Goal: Use online tool/utility

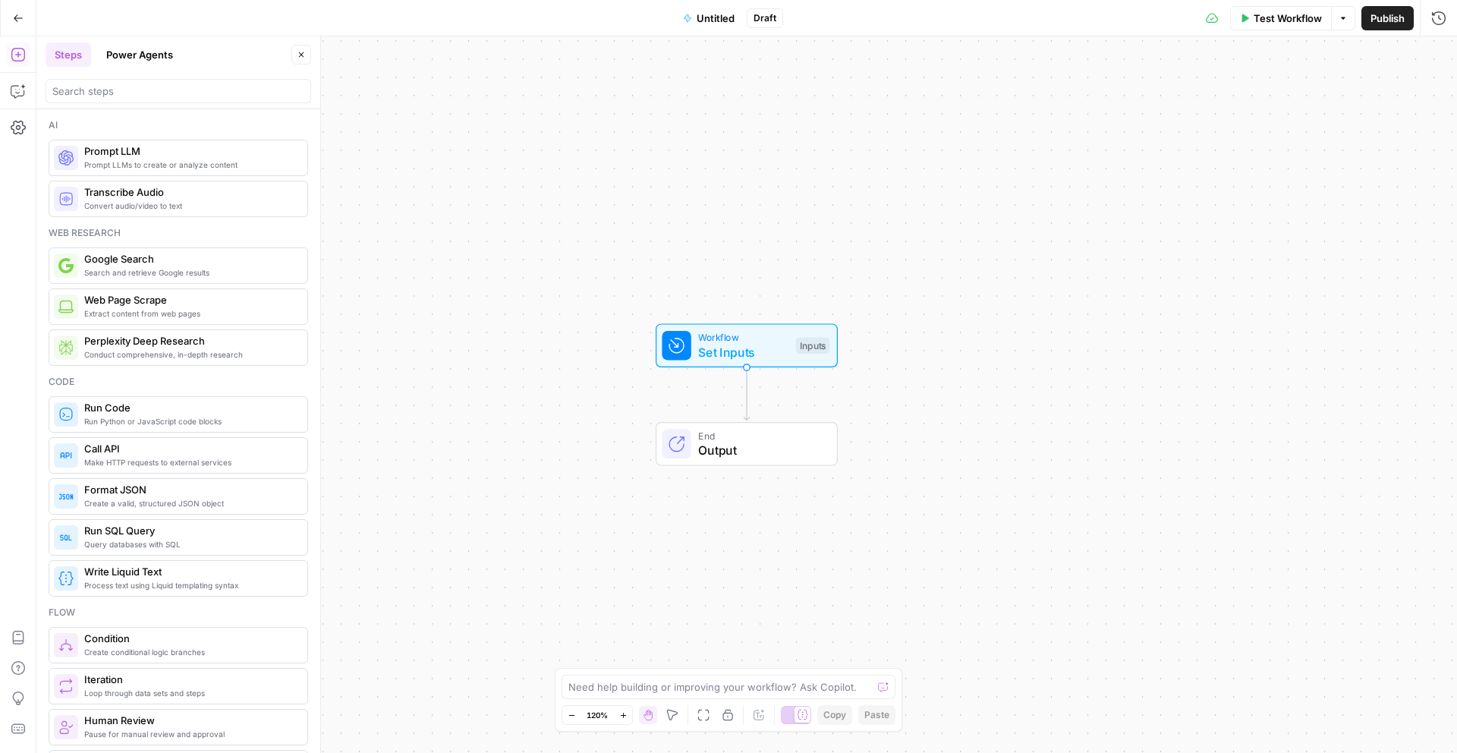
click at [585, 685] on textarea at bounding box center [720, 686] width 304 height 15
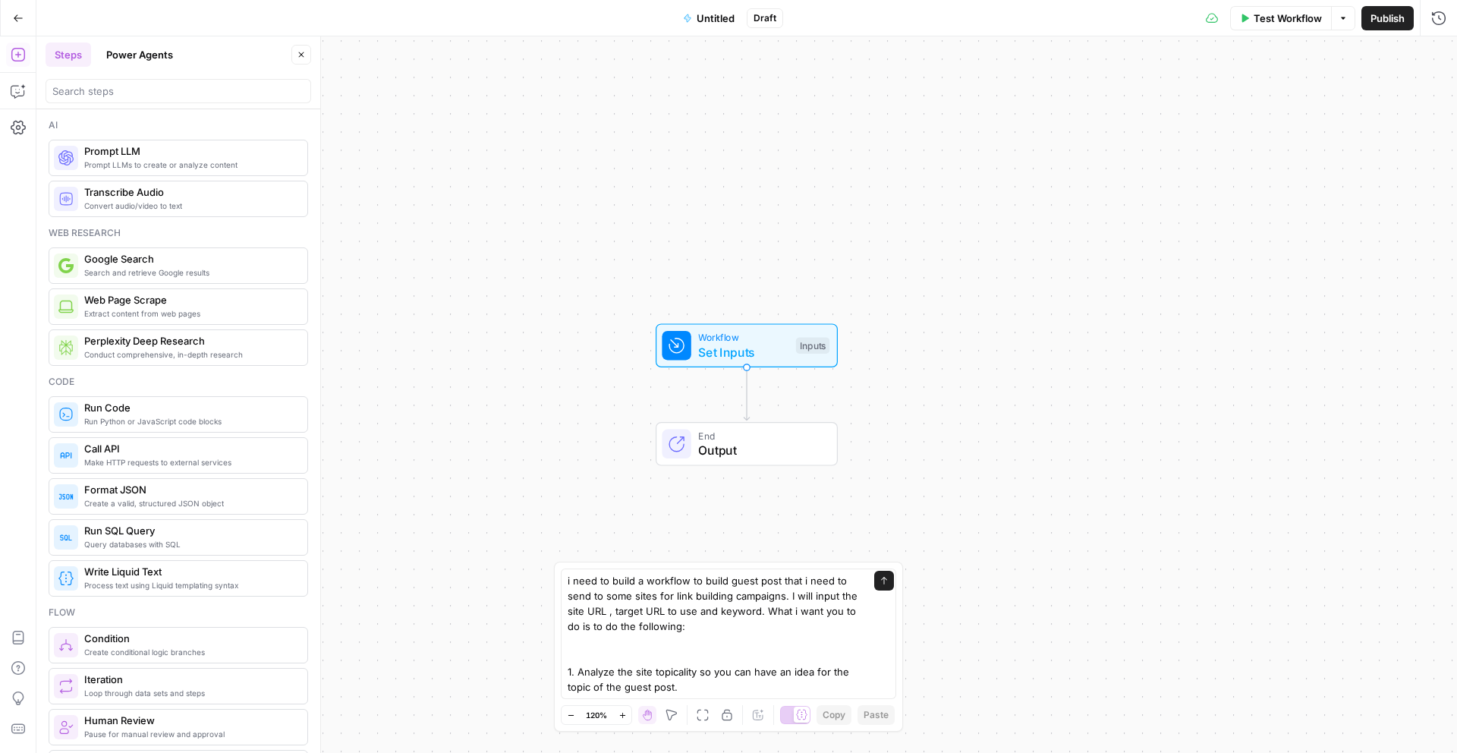
click at [699, 679] on textarea "i need to build a workflow to build guest post that i need to send to some site…" at bounding box center [713, 633] width 291 height 121
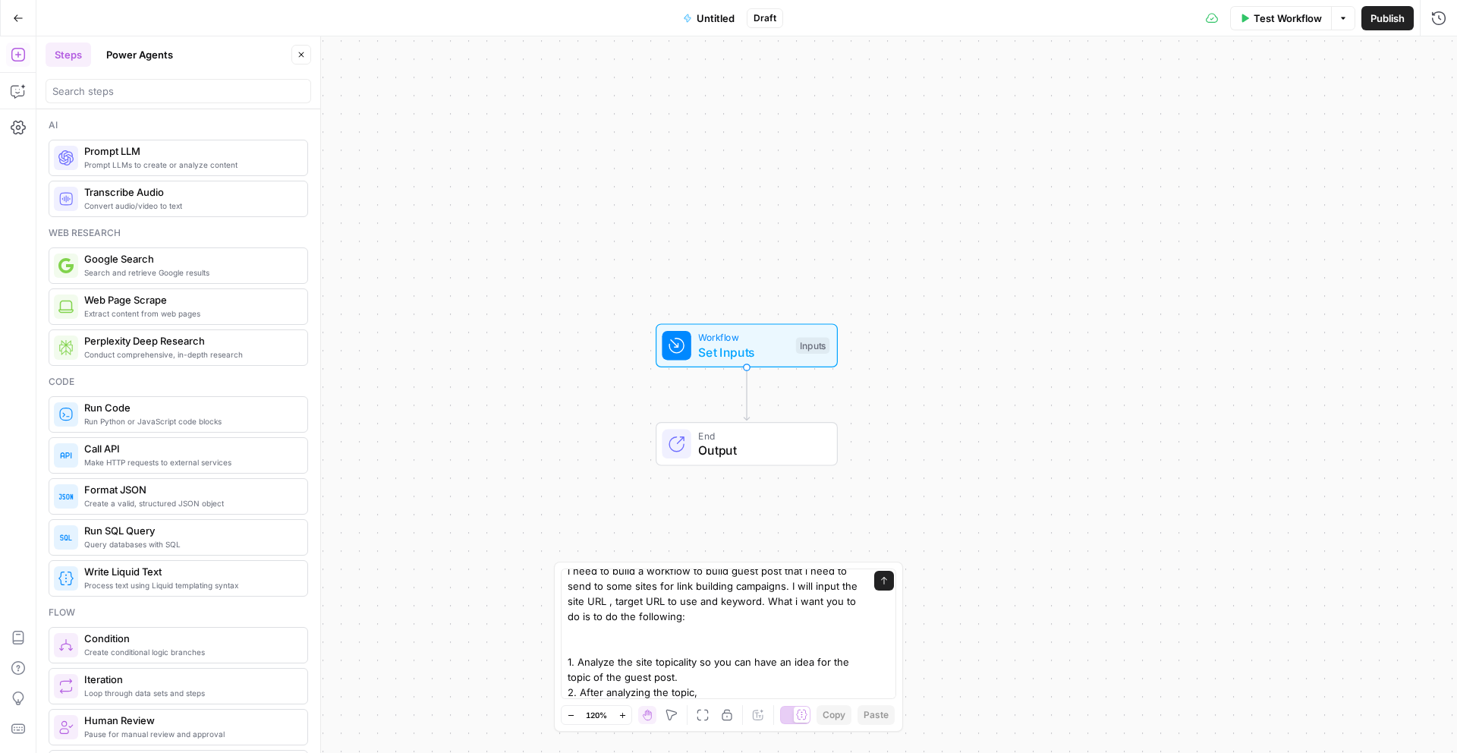
click at [685, 666] on textarea "i need to build a workflow to build guest post that i need to send to some site…" at bounding box center [713, 631] width 291 height 137
click at [666, 679] on textarea "i need to build a workflow to build guest post that i need to send to some site…" at bounding box center [713, 631] width 291 height 137
click at [694, 676] on textarea "i need to build a workflow to build guest post that i need to send to some site…" at bounding box center [713, 631] width 291 height 137
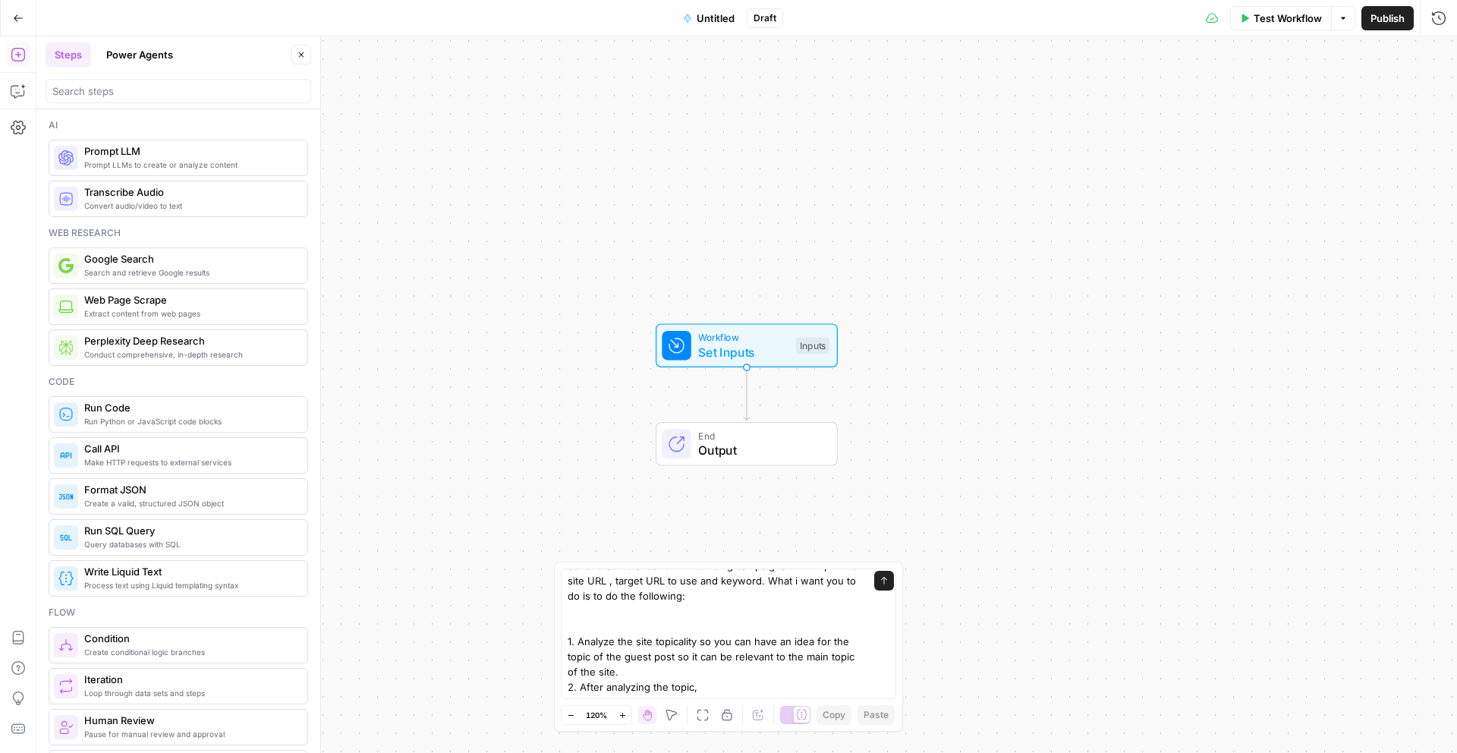
click at [727, 682] on textarea "i need to build a workflow to build guest post that i need to send to some site…" at bounding box center [713, 619] width 291 height 152
drag, startPoint x: 725, startPoint y: 682, endPoint x: 671, endPoint y: 685, distance: 53.9
click at [671, 685] on textarea "i need to build a workflow to build guest post that i need to send to some site…" at bounding box center [713, 619] width 291 height 152
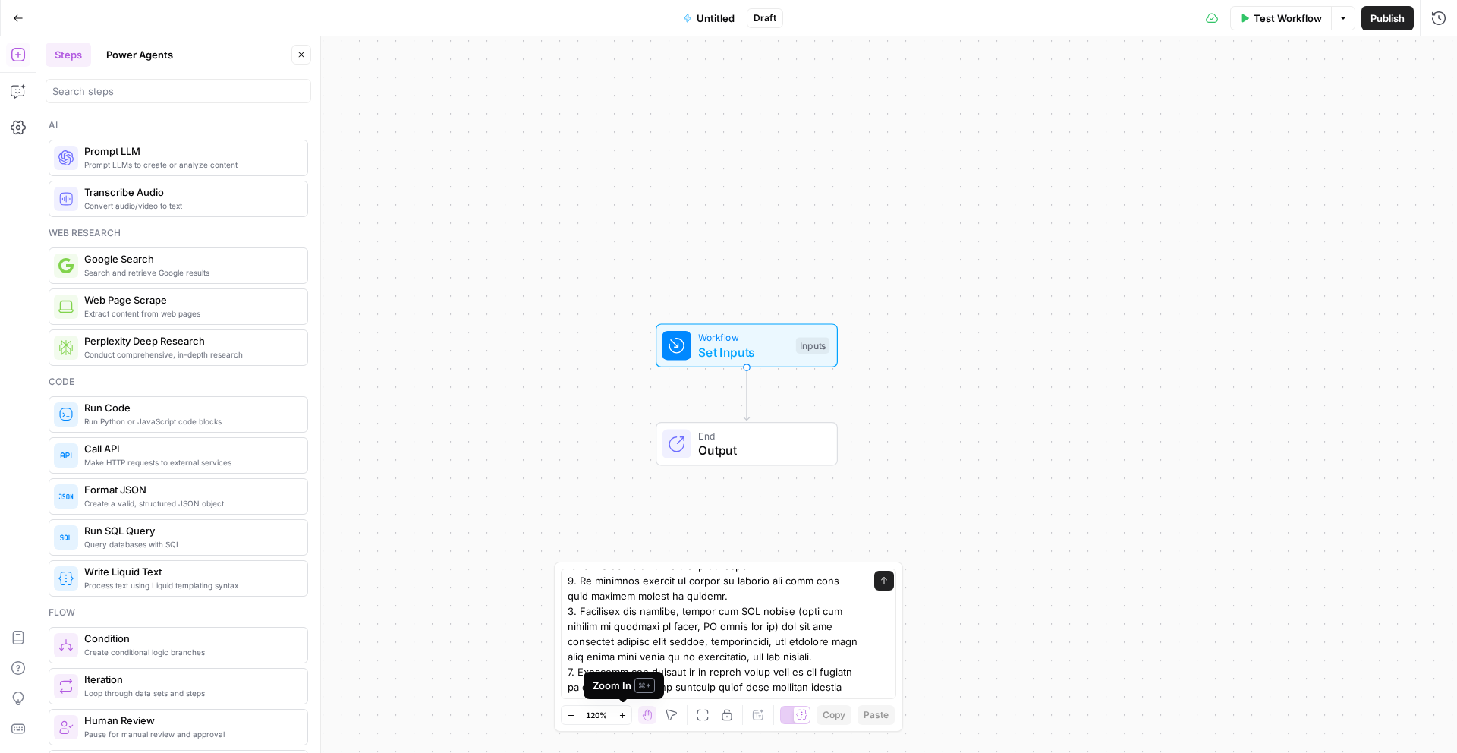
scroll to position [0, 0]
click at [616, 692] on div "Zoom In ⌘ +" at bounding box center [624, 685] width 80 height 27
drag, startPoint x: 622, startPoint y: 689, endPoint x: 641, endPoint y: 677, distance: 22.5
click at [641, 677] on textarea at bounding box center [713, 519] width 291 height 349
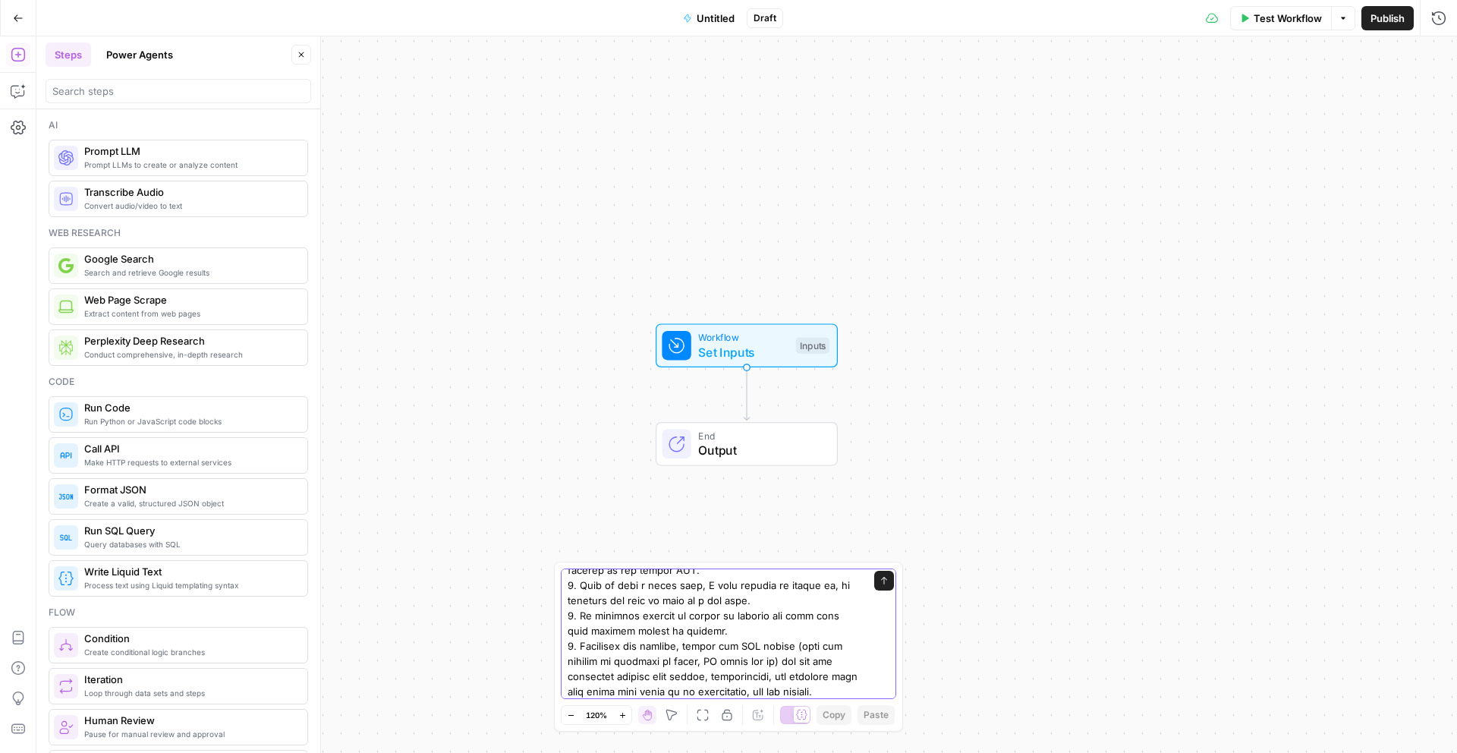
scroll to position [187, 0]
click at [727, 637] on textarea at bounding box center [713, 560] width 291 height 349
click at [846, 628] on textarea at bounding box center [713, 512] width 291 height 364
click at [679, 678] on textarea at bounding box center [713, 512] width 291 height 364
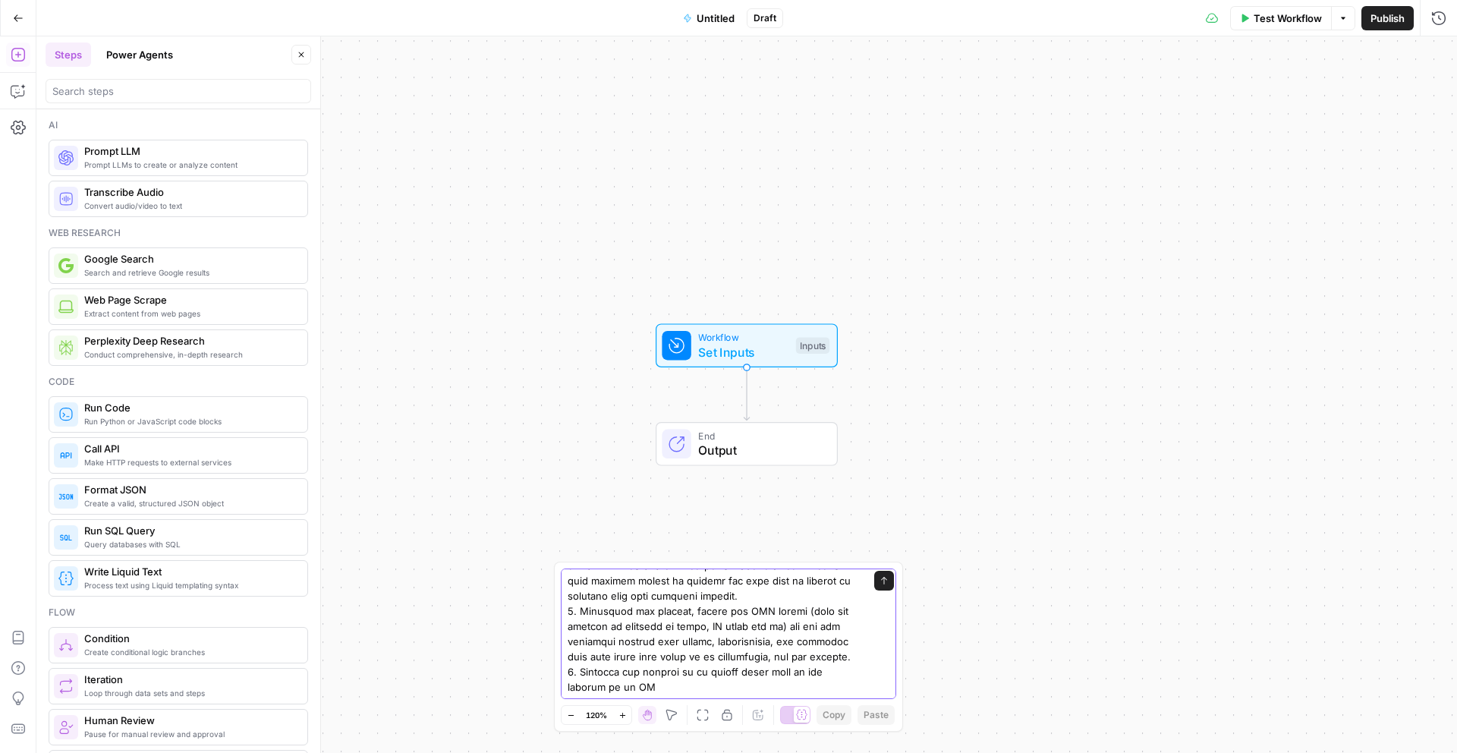
click at [675, 679] on textarea at bounding box center [713, 512] width 291 height 364
type textarea "i need to build a workflow to build guest post that i need to send to some site…"
click at [880, 577] on icon "submit" at bounding box center [884, 580] width 9 height 9
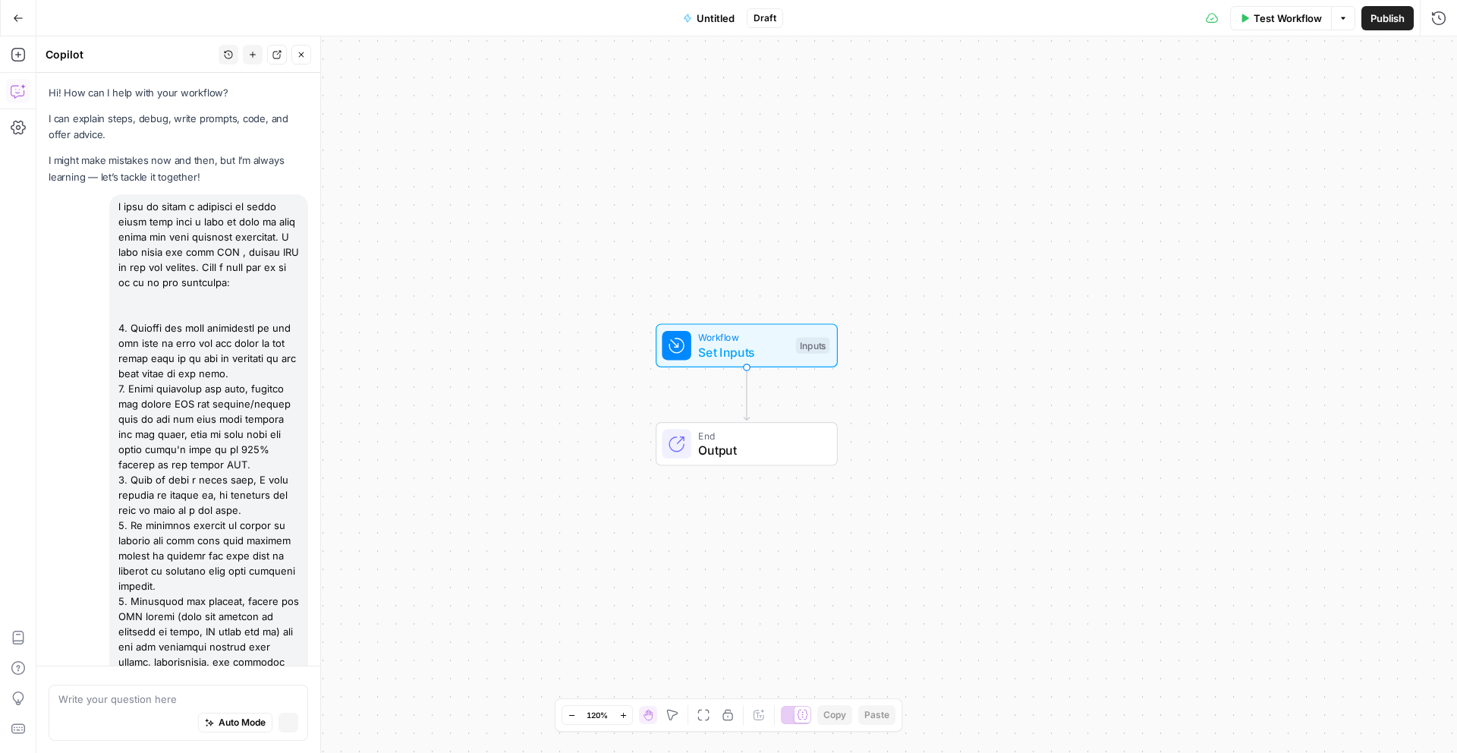
scroll to position [136, 0]
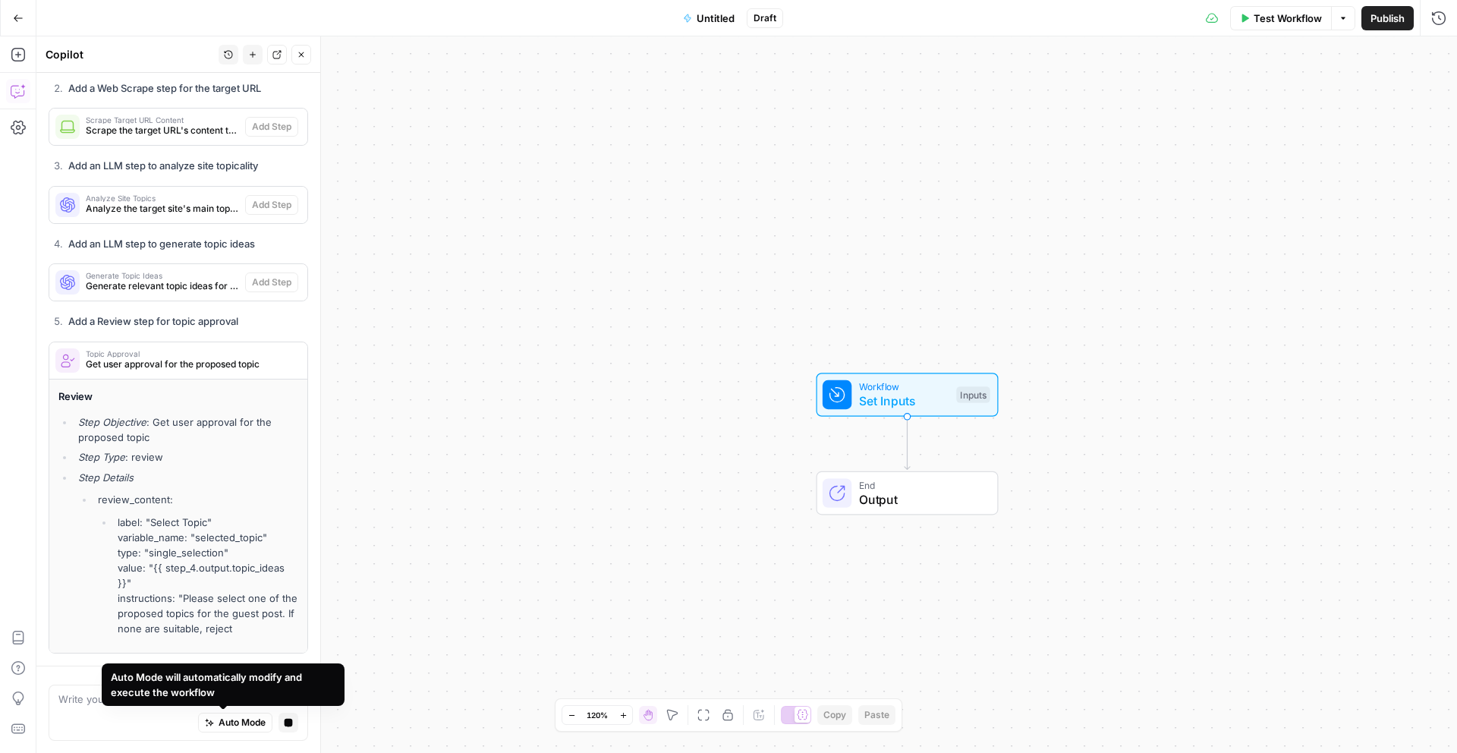
click at [79, 700] on textarea at bounding box center [178, 698] width 240 height 15
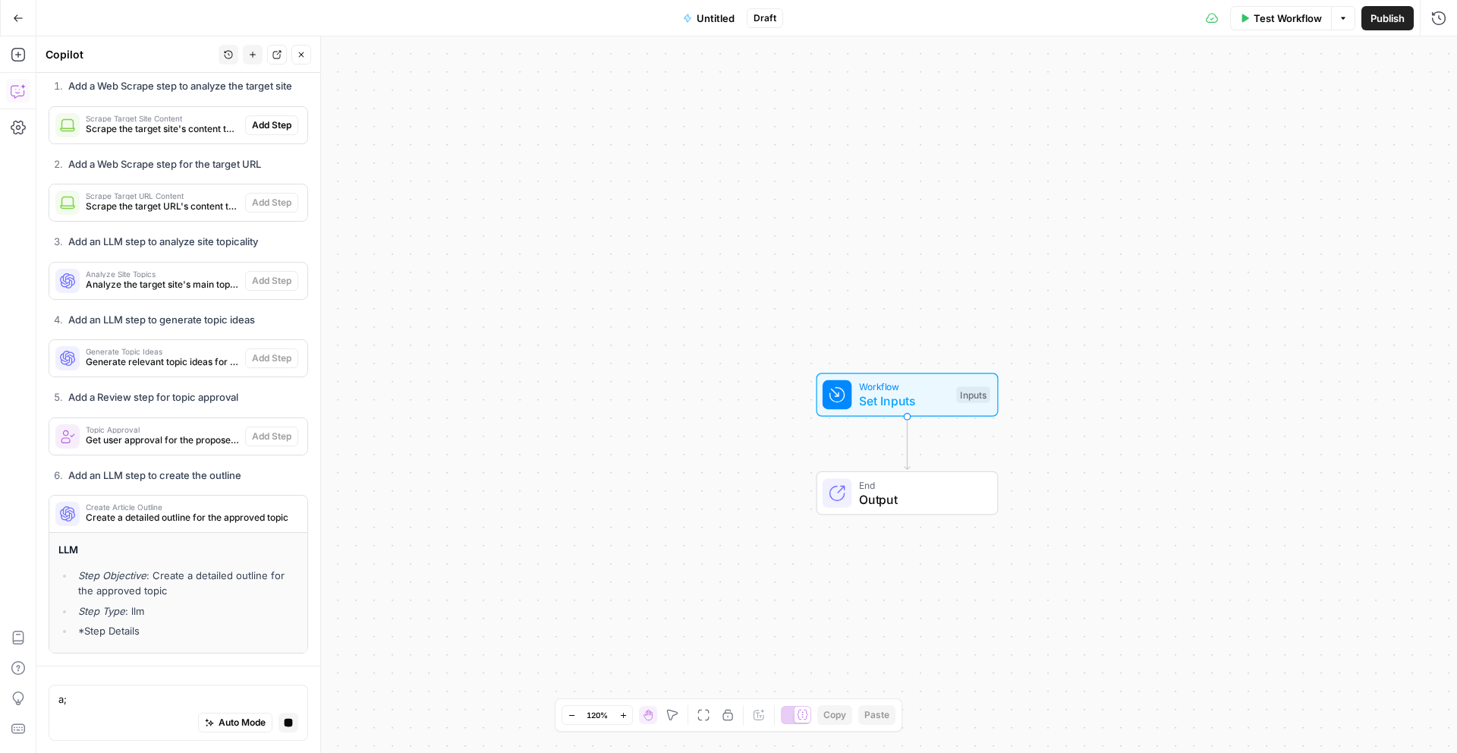
type textarea "a"
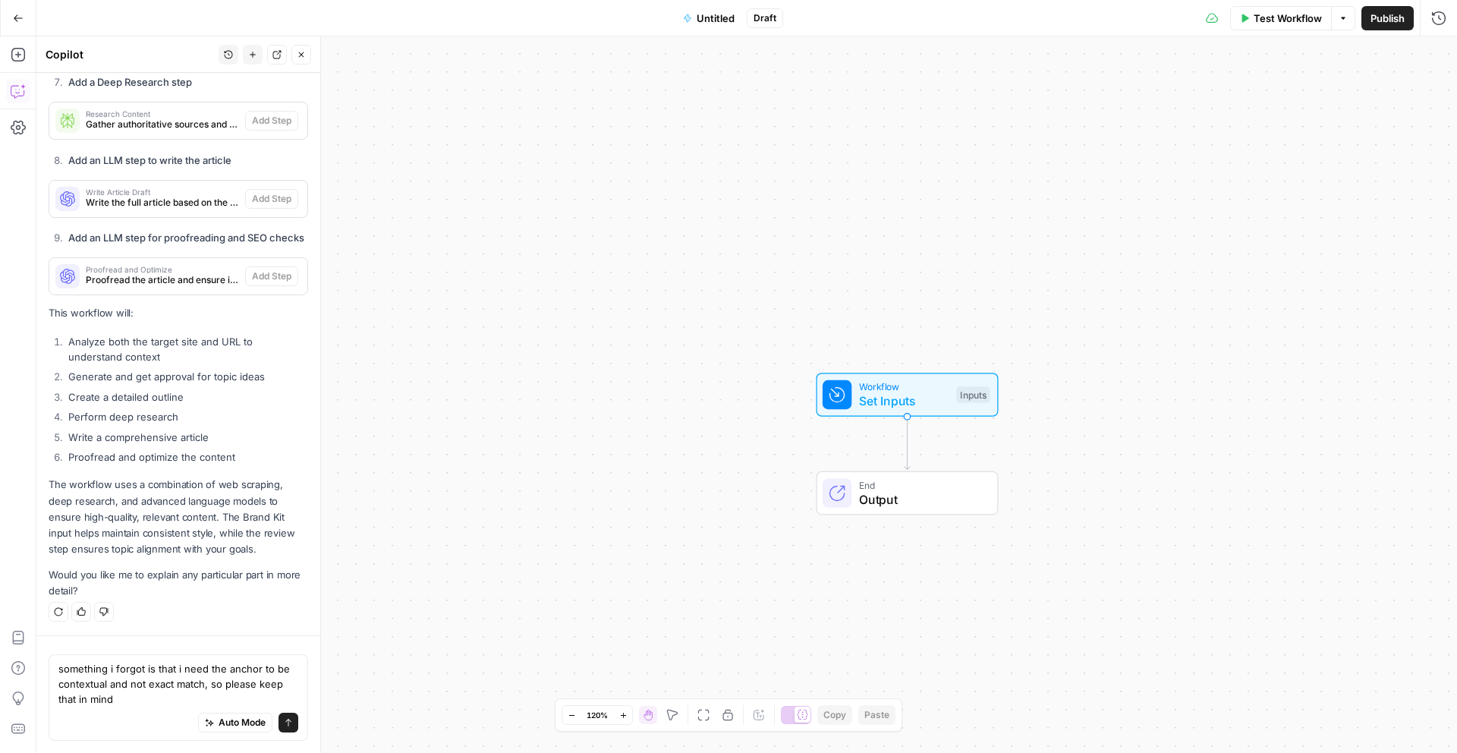
scroll to position [1693, 0]
type textarea "something i forgot is that i need the anchor to be contextual and not exact mat…"
click at [279, 724] on button "Send" at bounding box center [289, 723] width 20 height 20
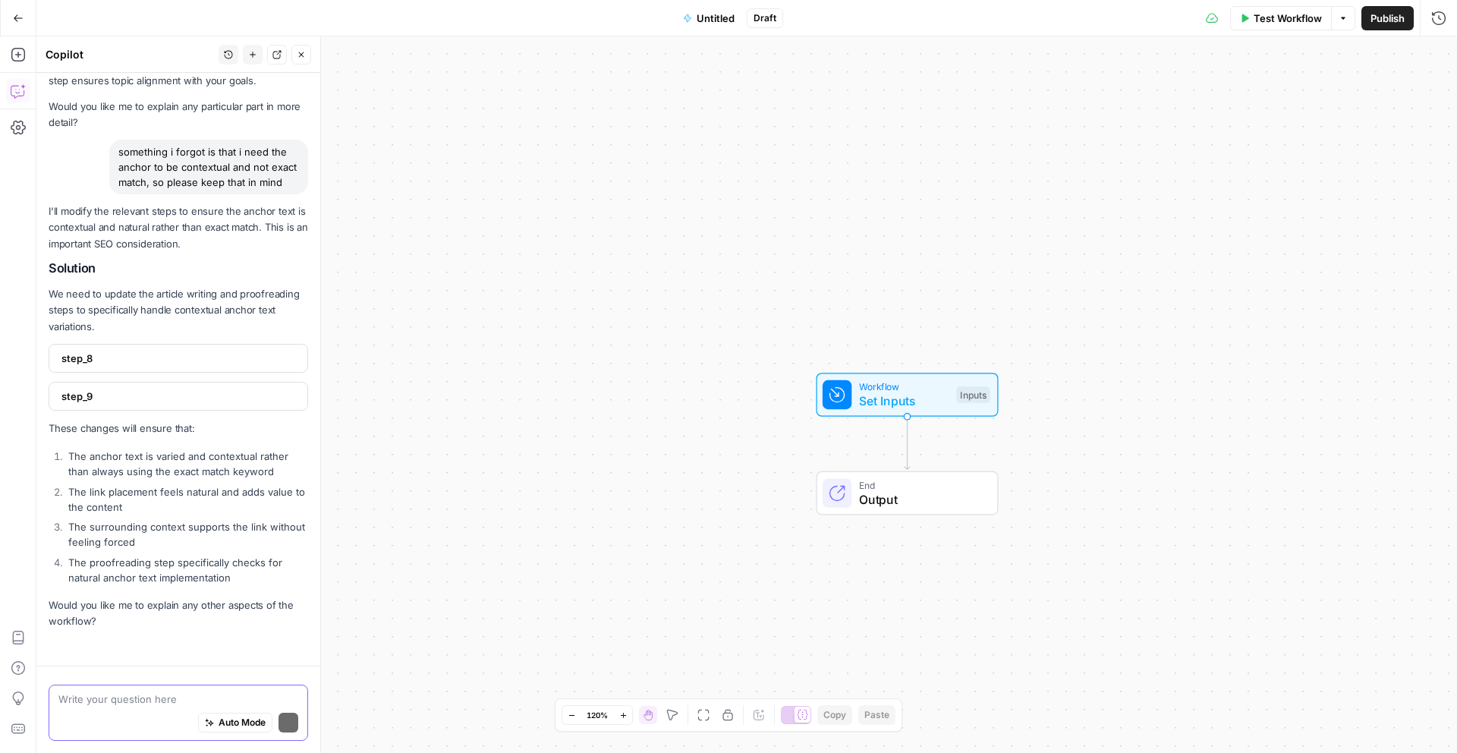
scroll to position [2191, 0]
click at [107, 352] on span "step_8" at bounding box center [176, 358] width 231 height 15
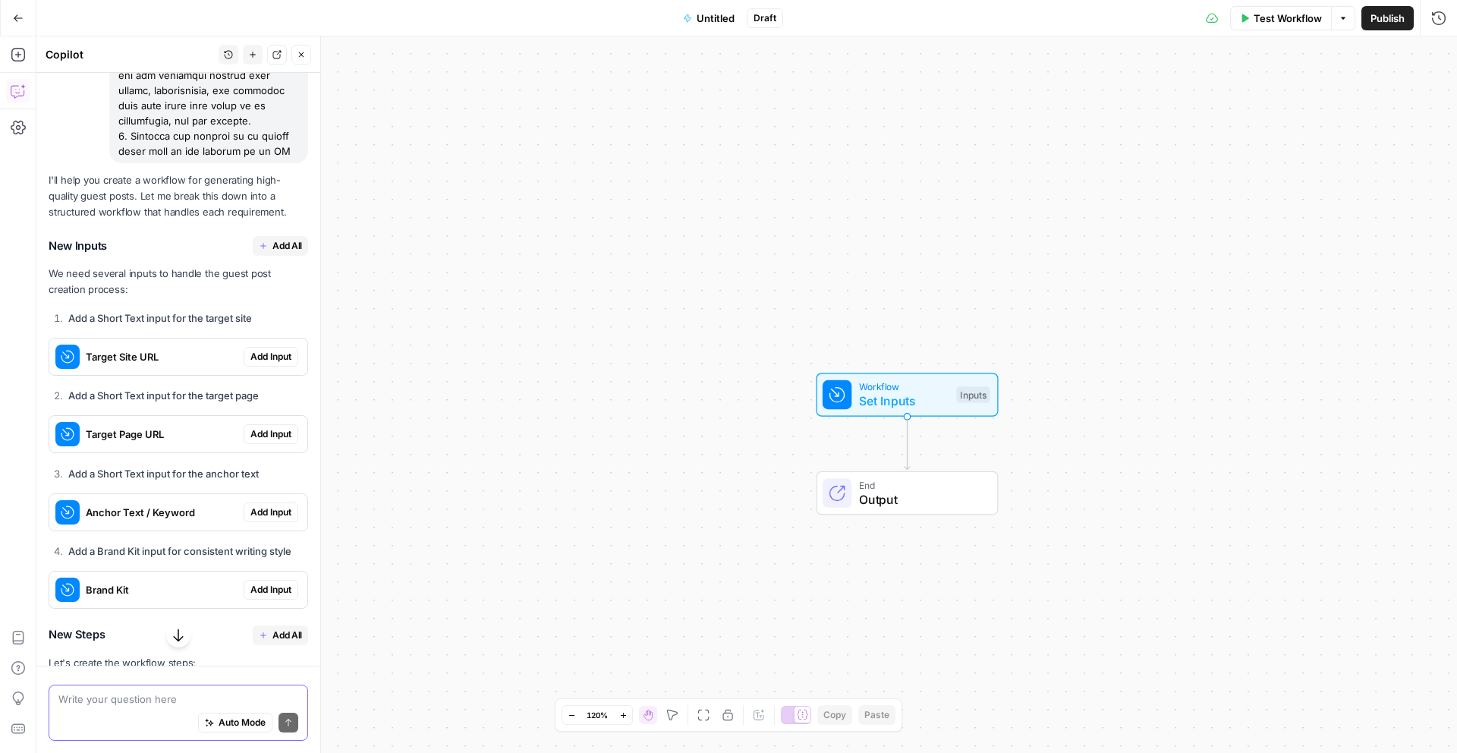
scroll to position [528, 0]
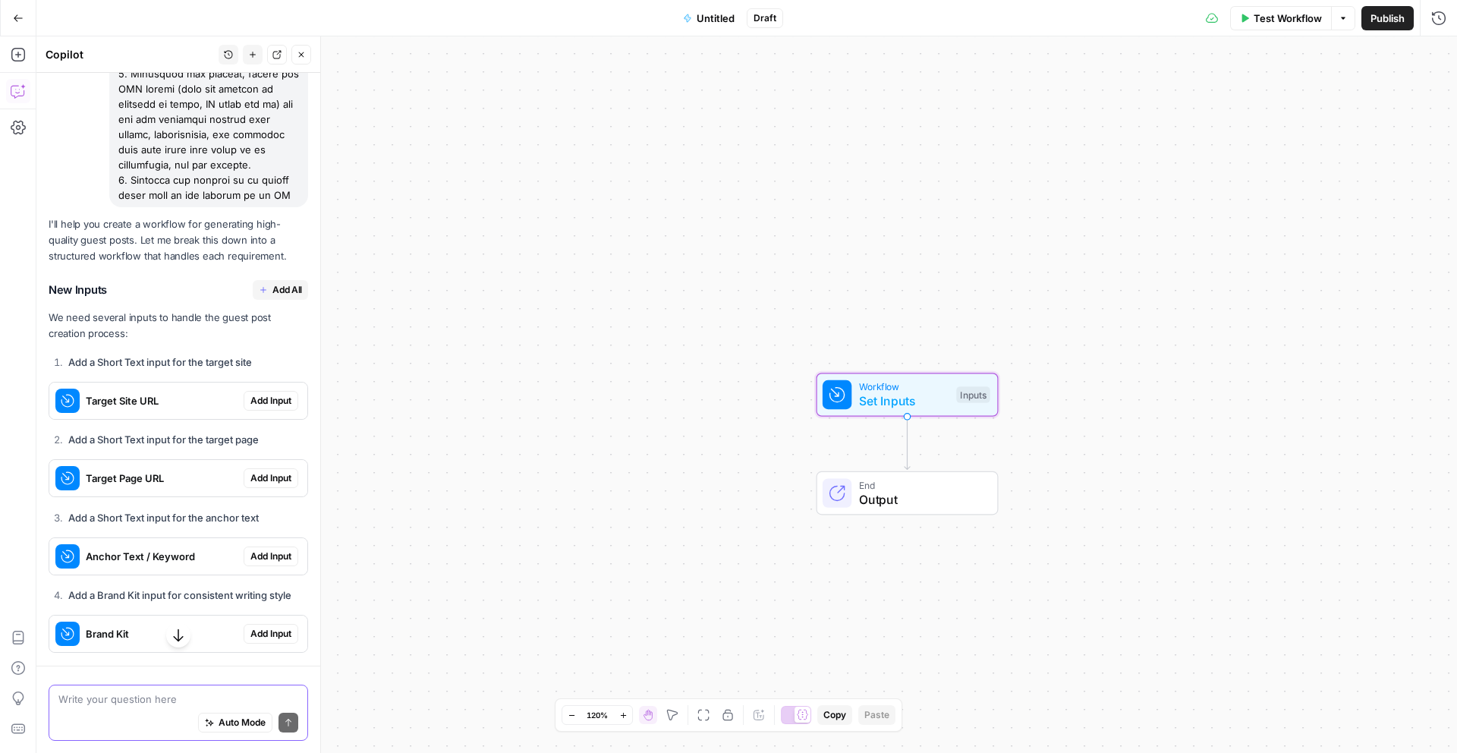
click at [263, 408] on span "Add Input" at bounding box center [270, 401] width 41 height 14
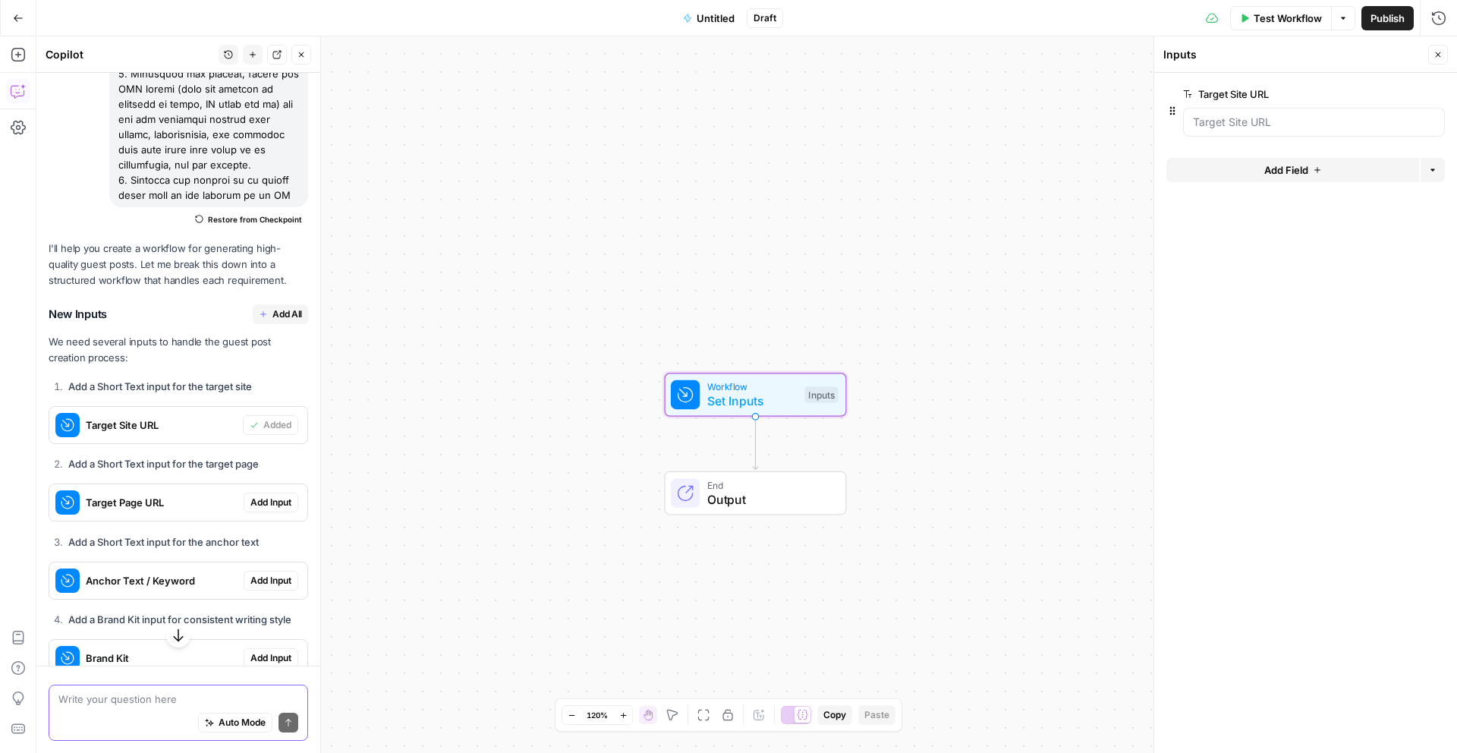
click at [264, 509] on span "Add Input" at bounding box center [270, 503] width 41 height 14
click at [257, 591] on button "Add Input" at bounding box center [271, 581] width 55 height 20
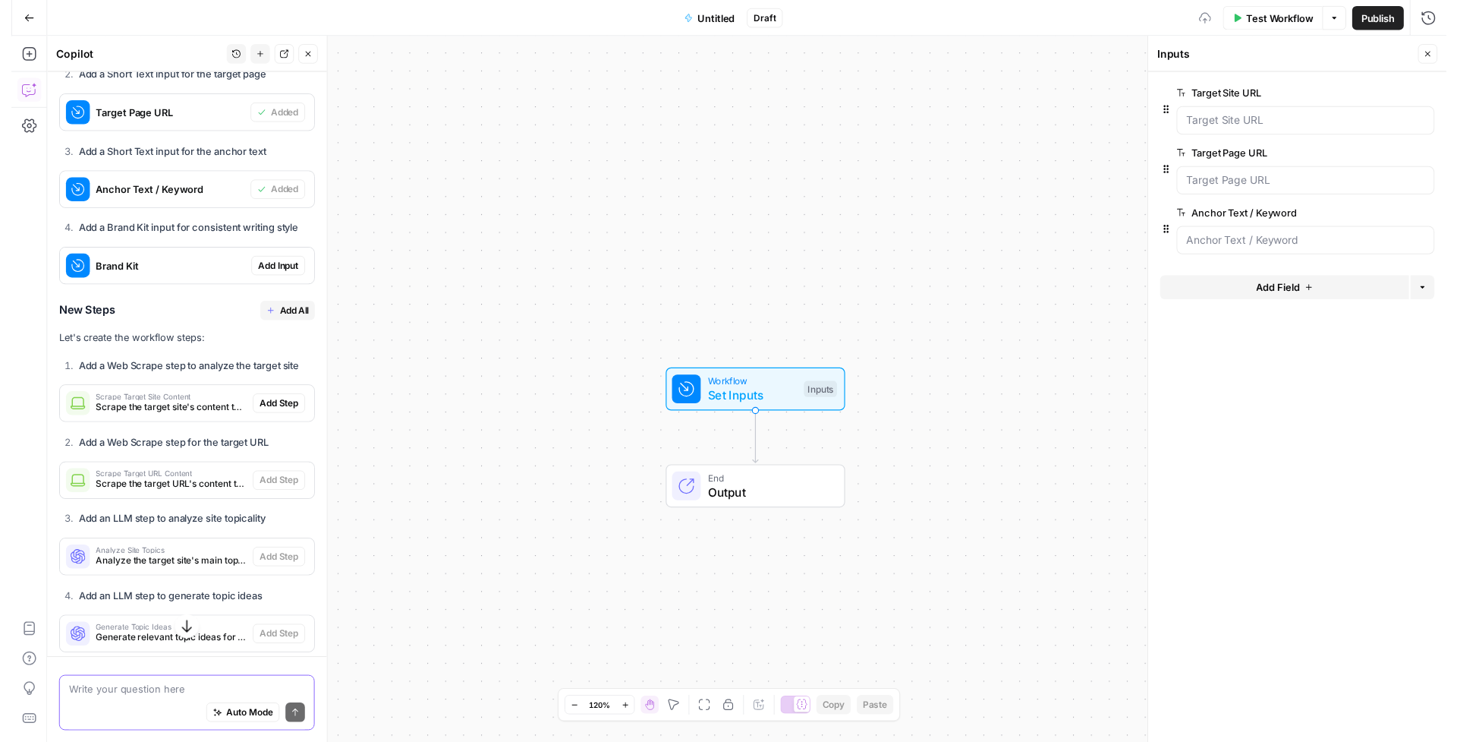
scroll to position [946, 0]
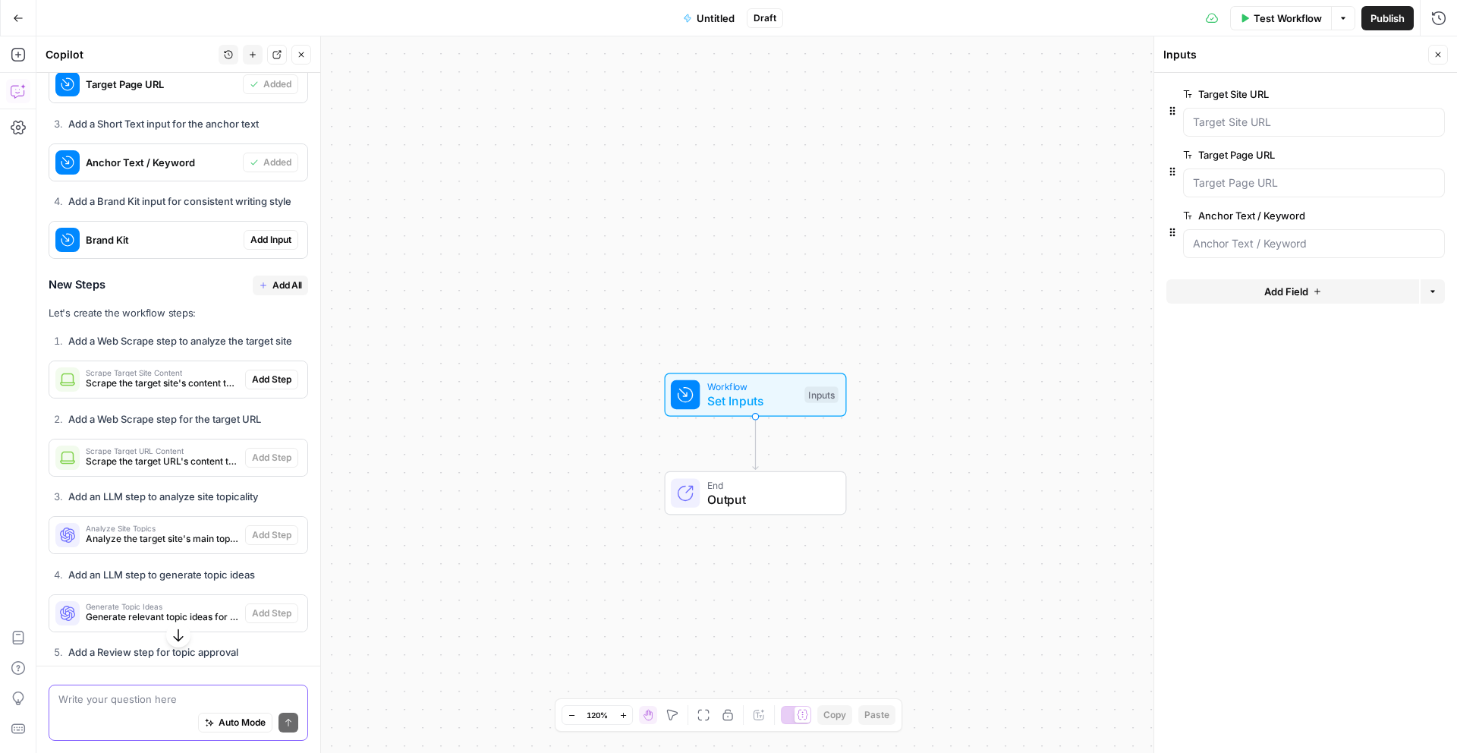
click at [279, 292] on span "Add All" at bounding box center [287, 286] width 30 height 14
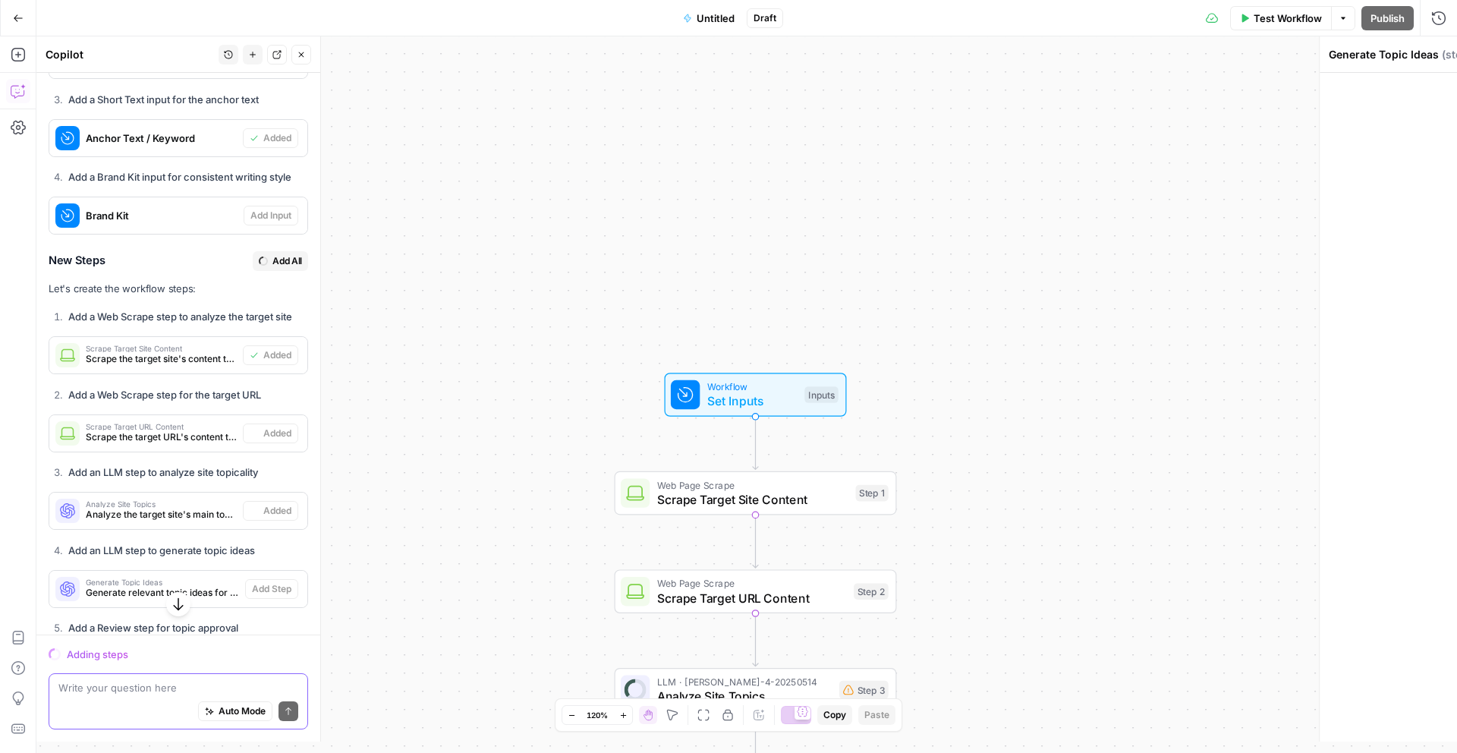
scroll to position [921, 0]
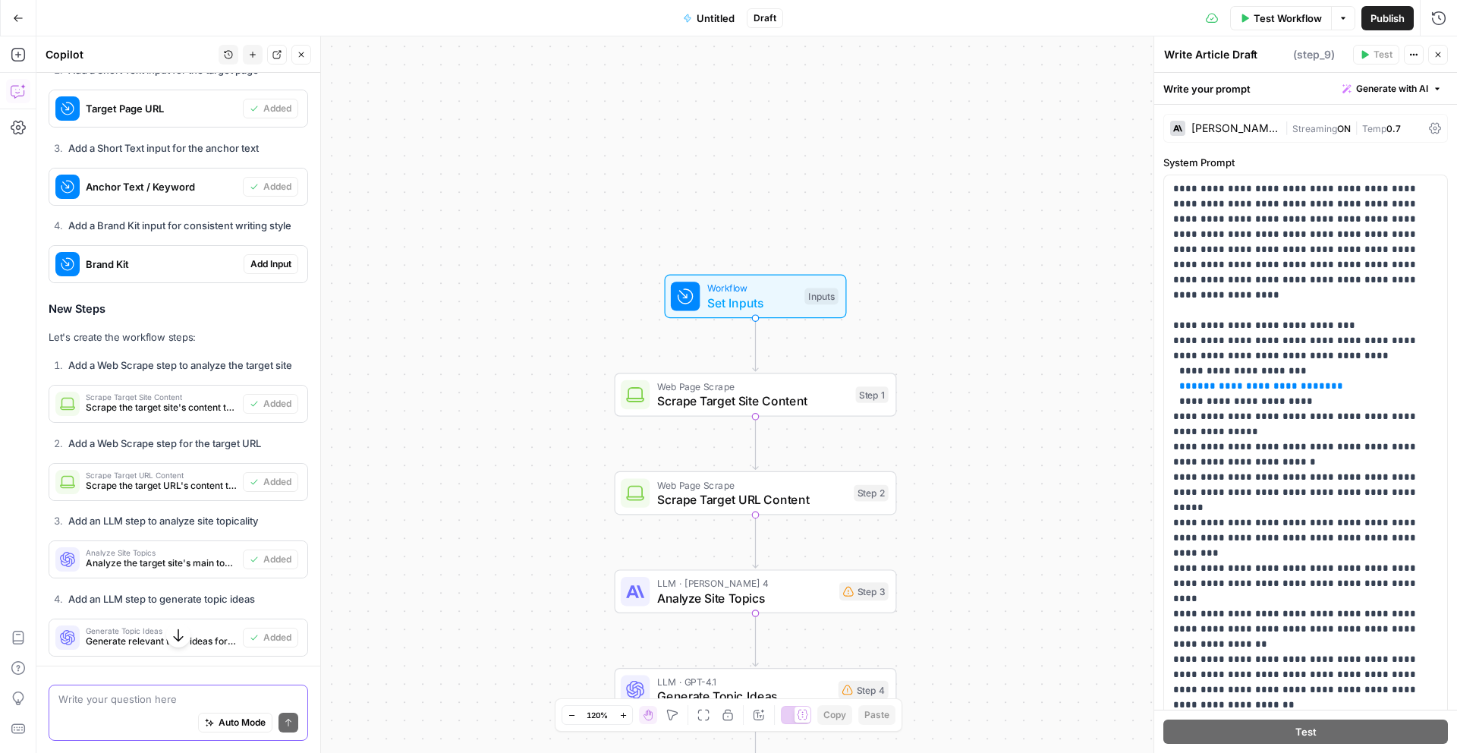
type textarea "Proofread and Optimize"
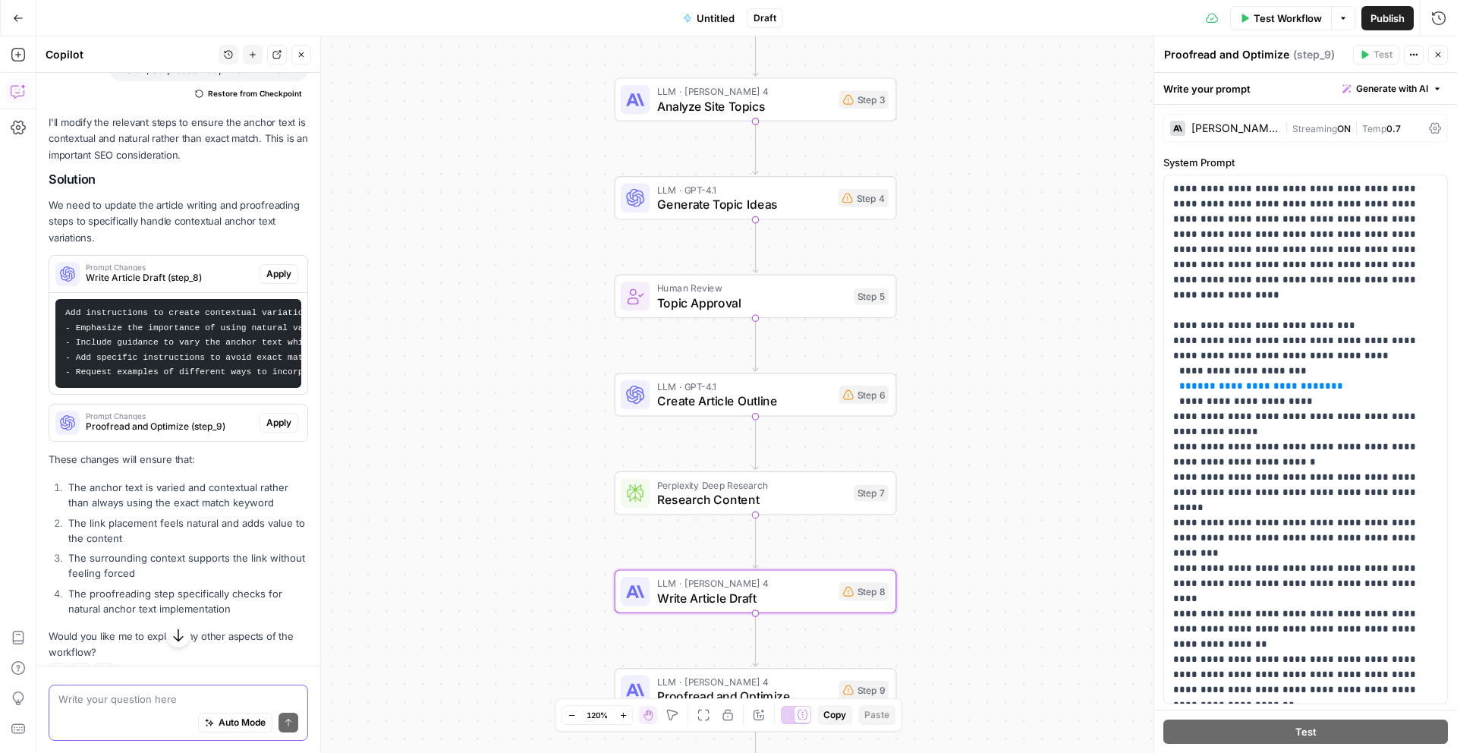
scroll to position [2371, 0]
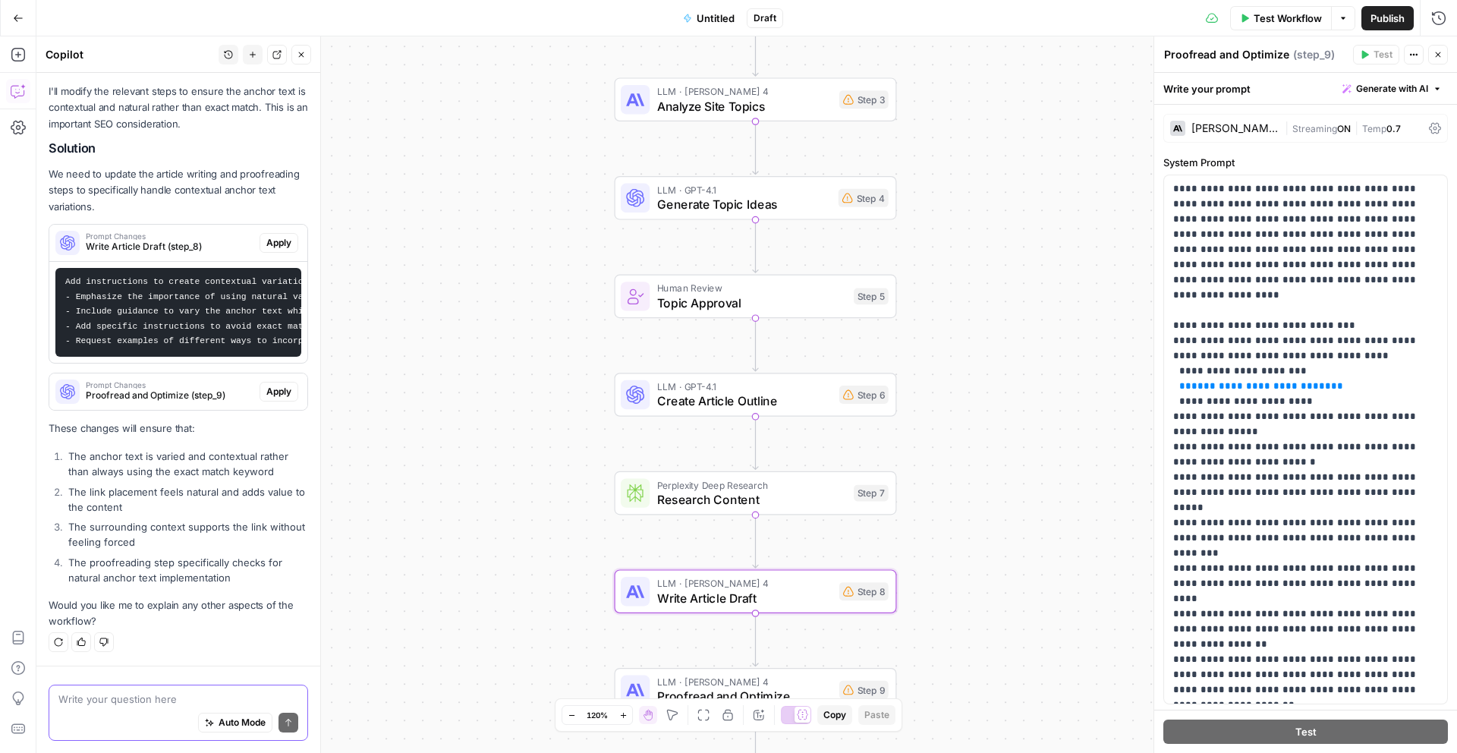
click at [266, 236] on span "Apply" at bounding box center [278, 243] width 25 height 14
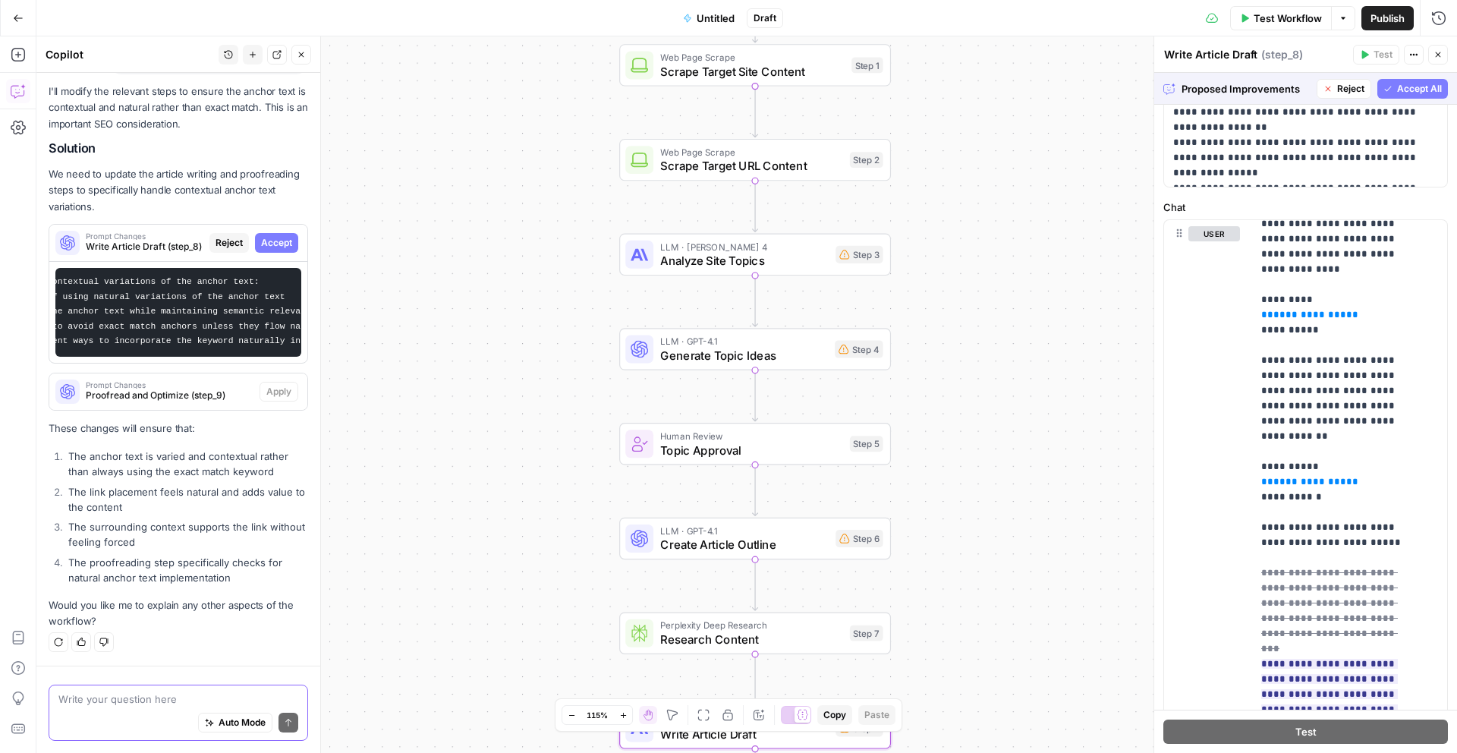
scroll to position [0, 0]
click at [261, 236] on span "Accept" at bounding box center [276, 243] width 31 height 14
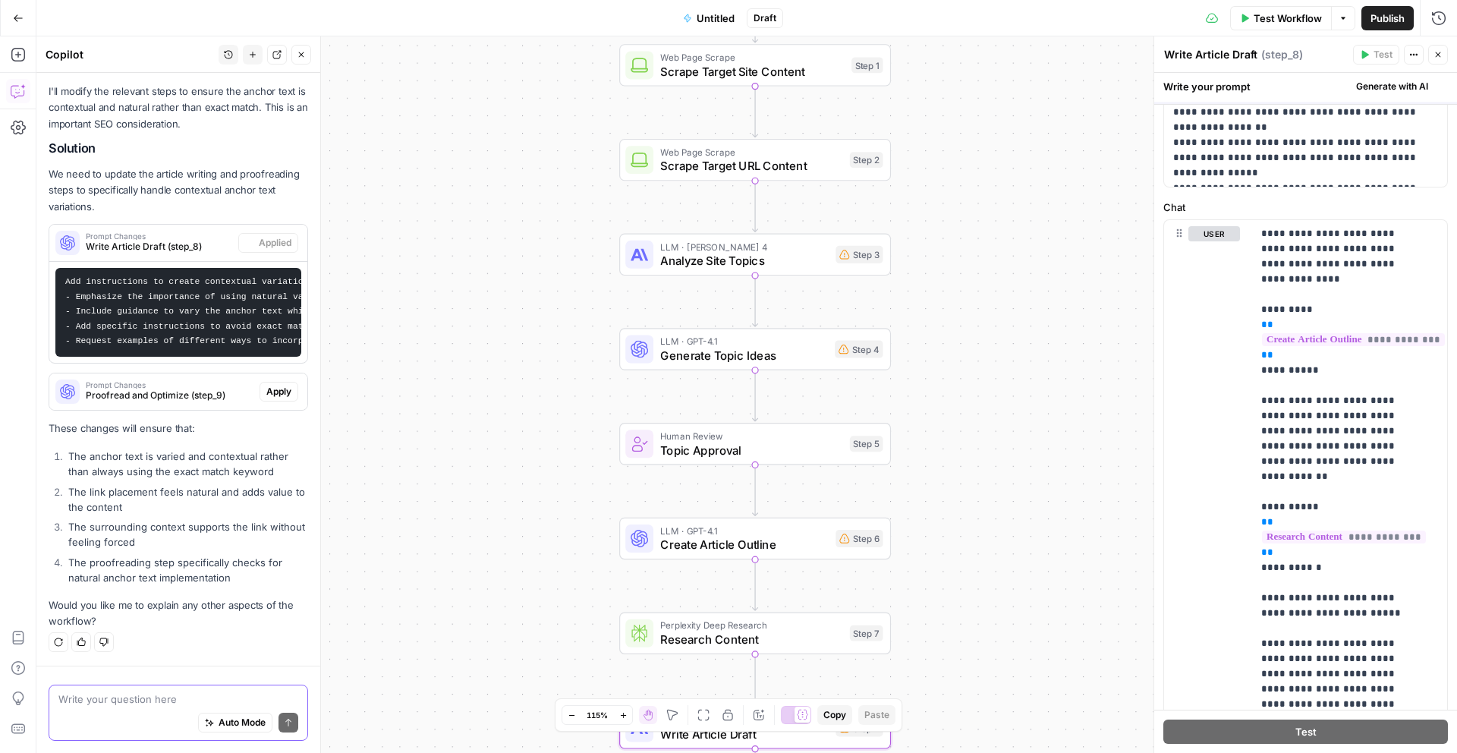
scroll to position [2371, 0]
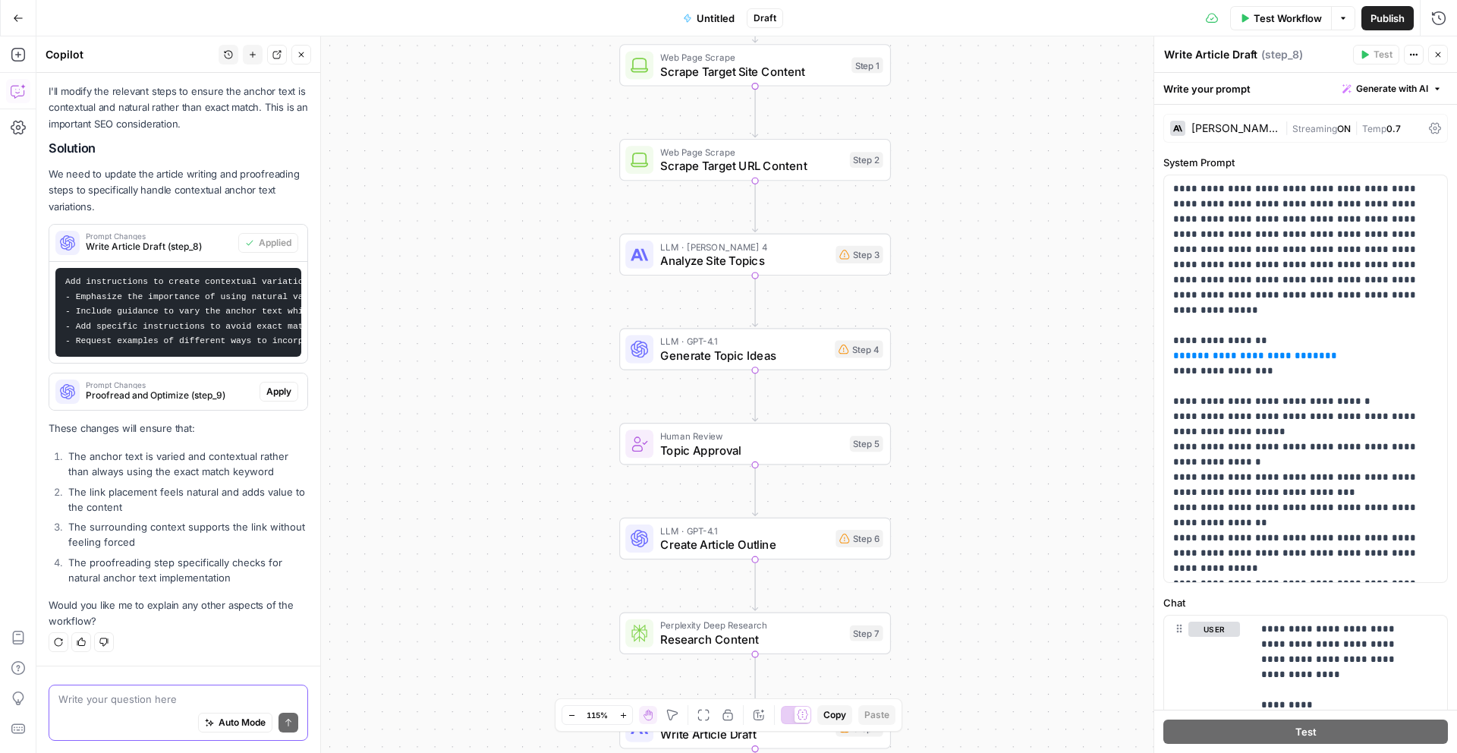
click at [272, 386] on span "Apply" at bounding box center [278, 392] width 25 height 14
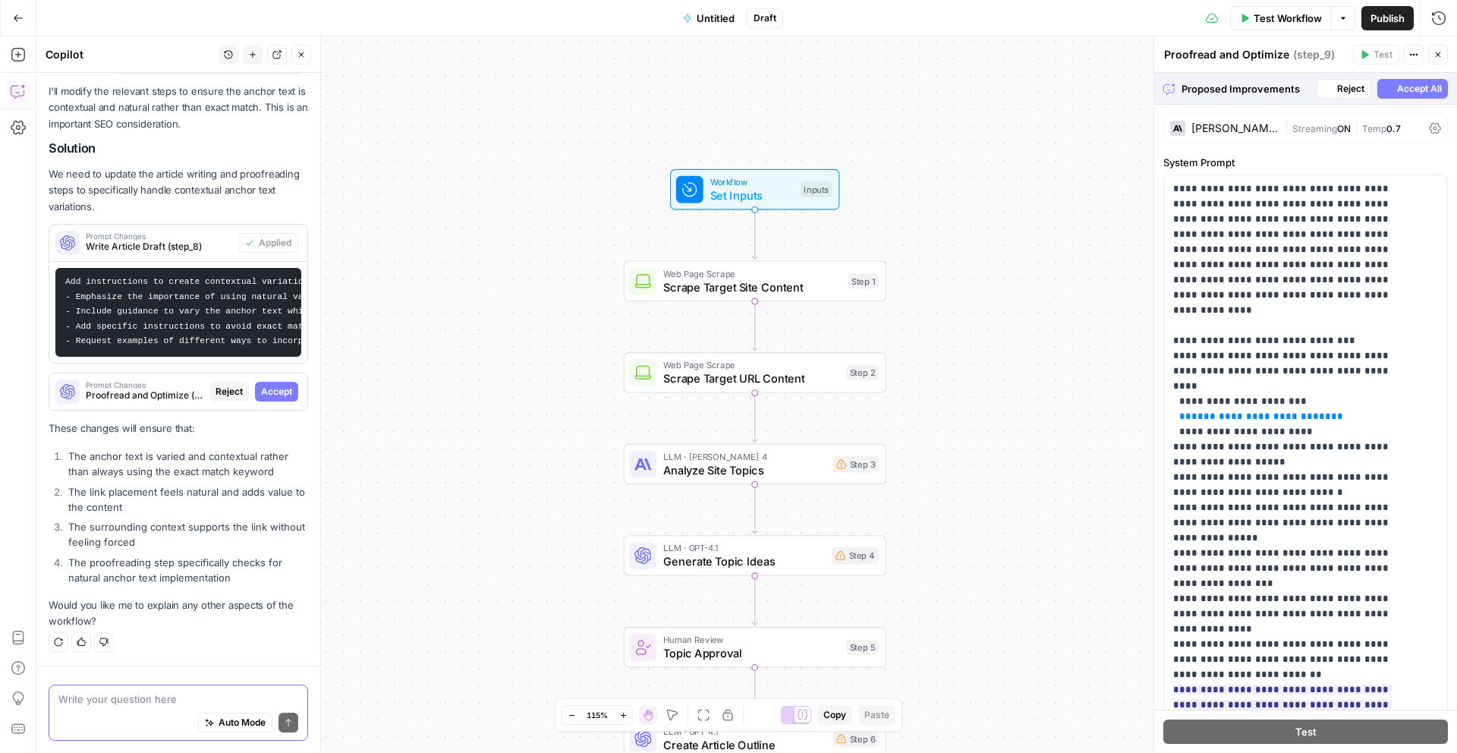
scroll to position [2323, 0]
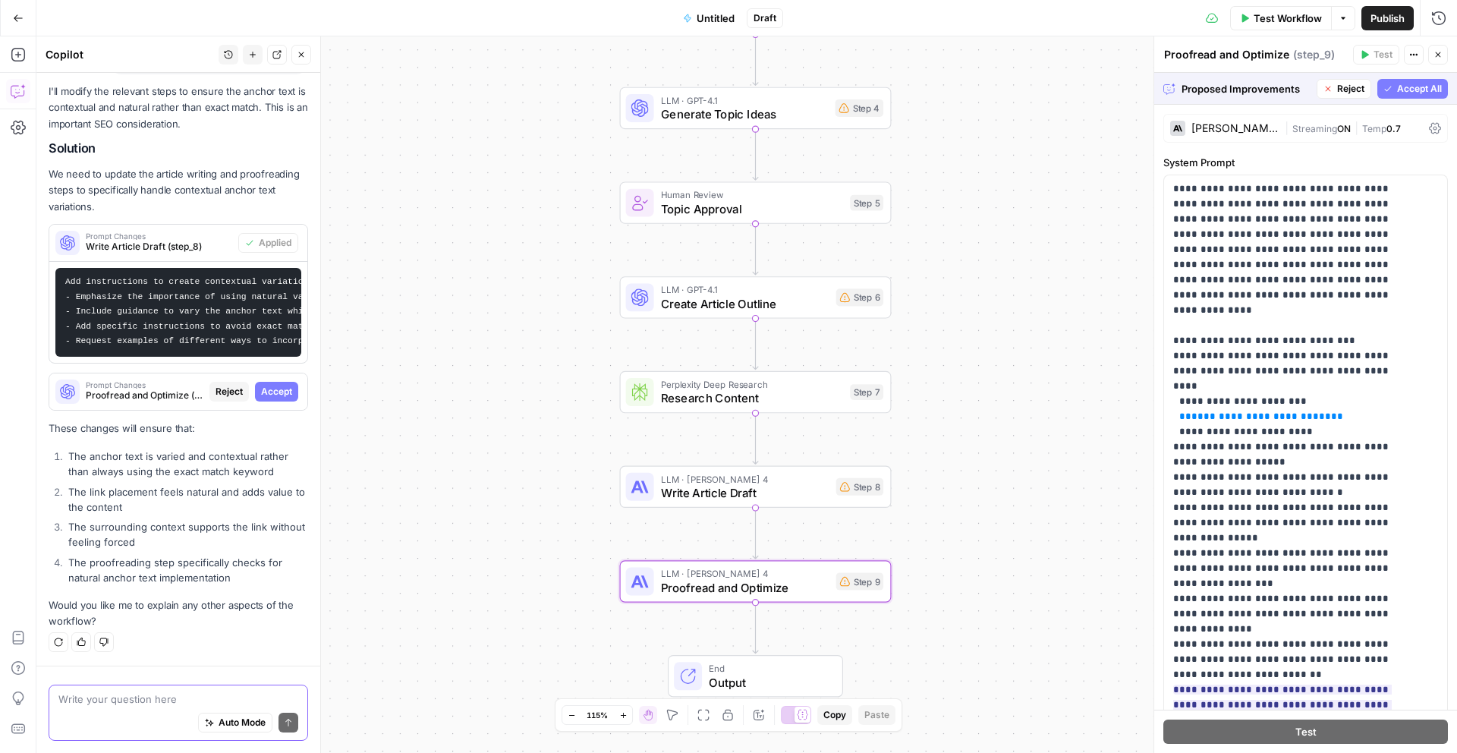
click at [1397, 89] on span "Accept All" at bounding box center [1419, 89] width 45 height 14
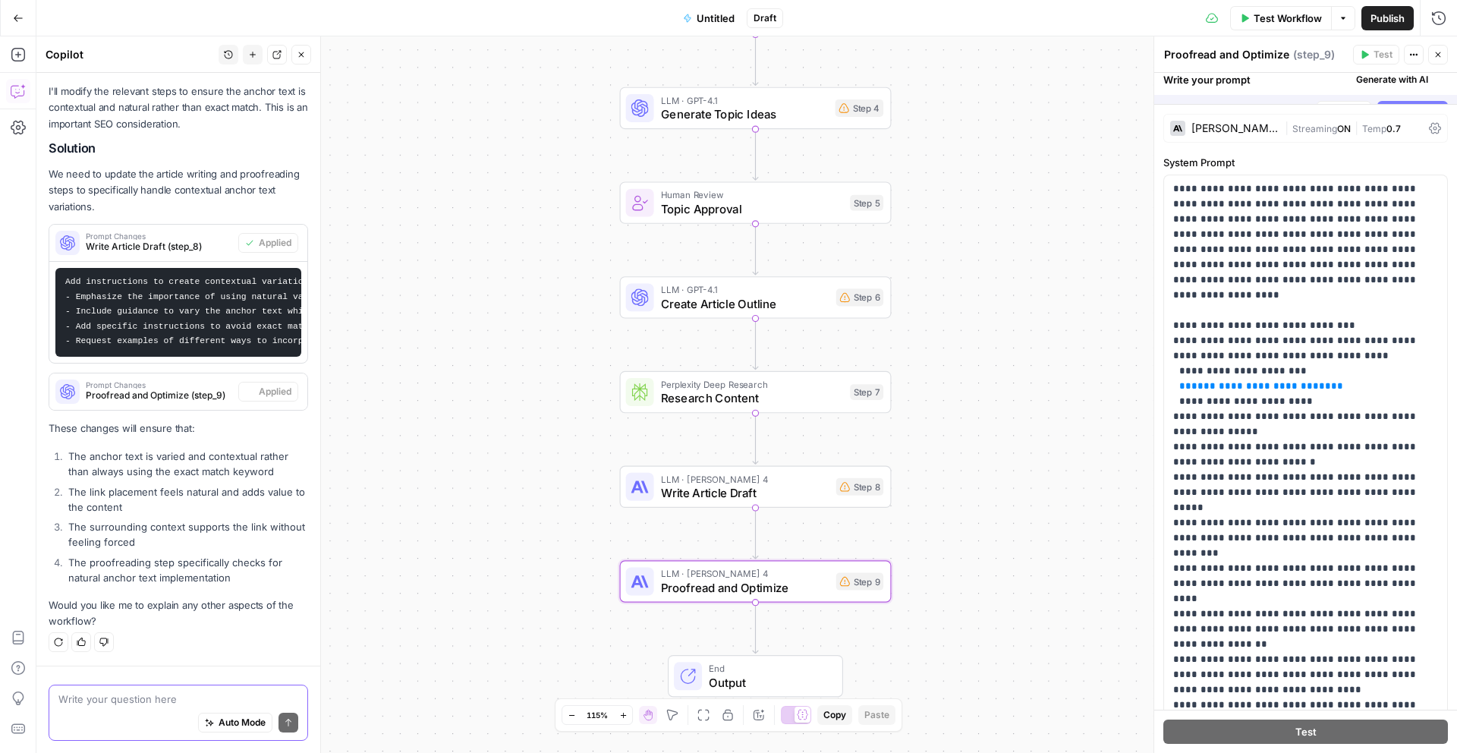
scroll to position [2371, 0]
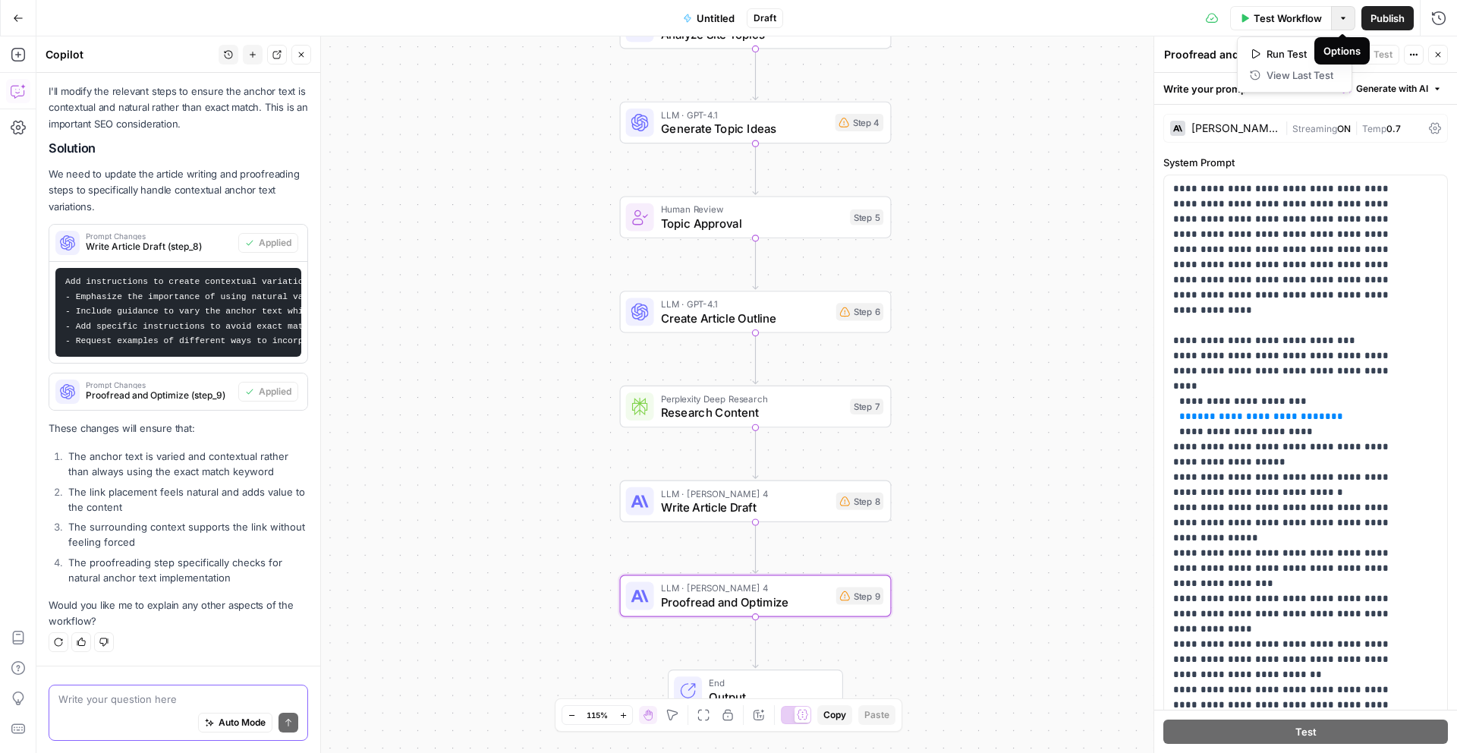
click at [1342, 16] on icon "button" at bounding box center [1343, 18] width 9 height 9
click at [1271, 12] on span "Test Workflow" at bounding box center [1289, 18] width 68 height 15
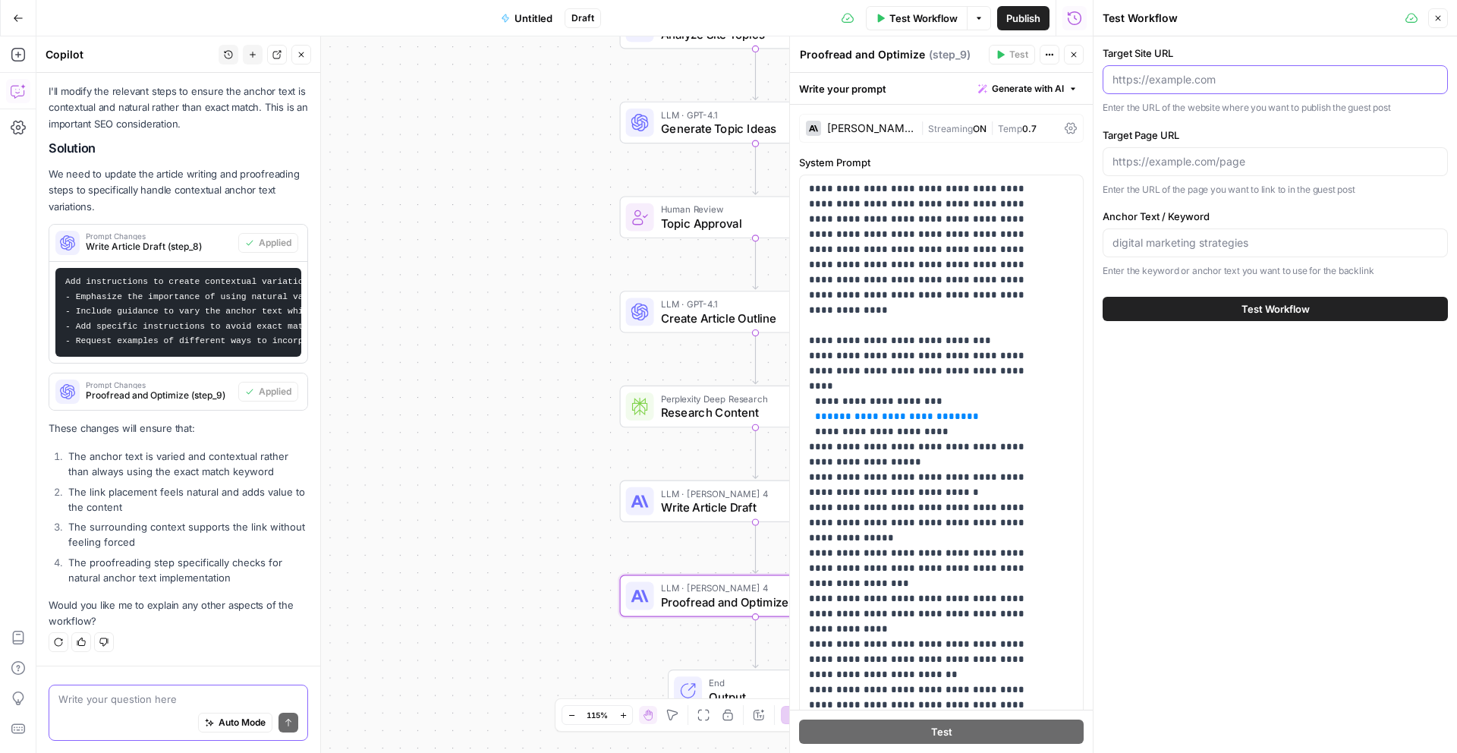
click at [1176, 84] on input "Target Site URL" at bounding box center [1276, 79] width 326 height 15
paste input "[URL][DOMAIN_NAME]"
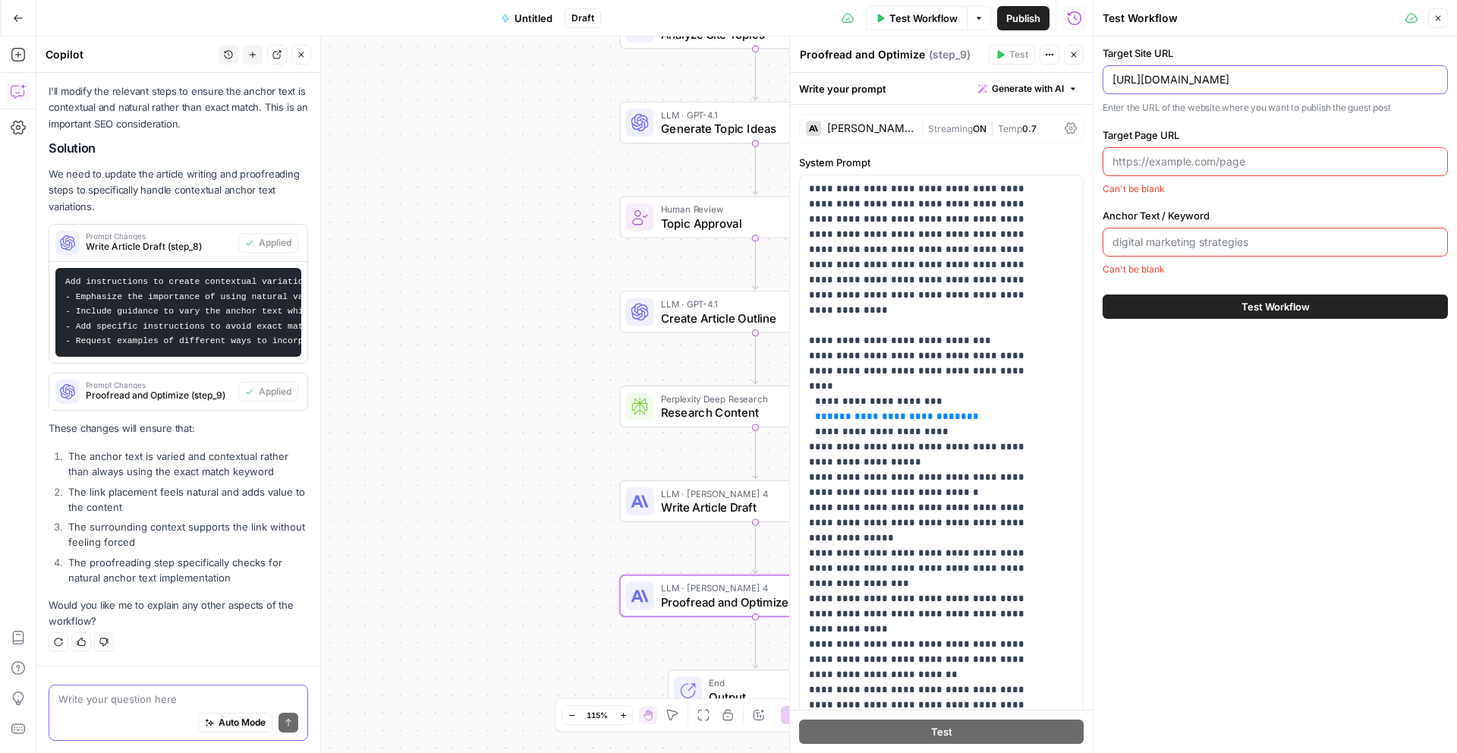
type input "[URL][DOMAIN_NAME]"
click at [1154, 162] on input "Target Page URL" at bounding box center [1276, 161] width 326 height 15
